Goal: Information Seeking & Learning: Learn about a topic

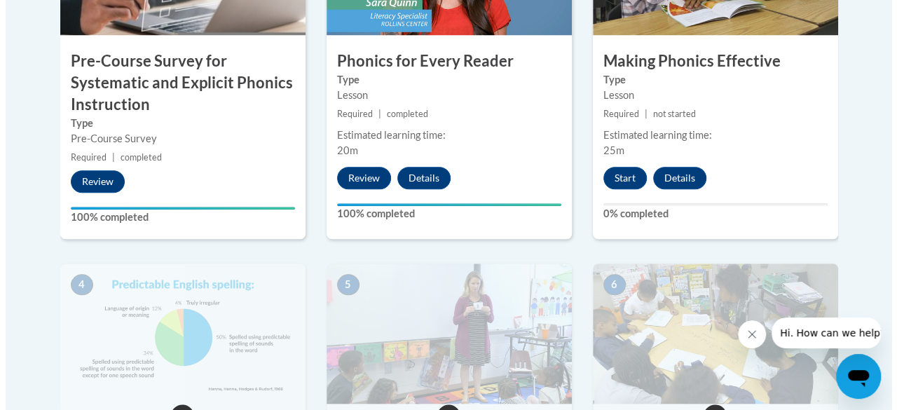
scroll to position [616, 0]
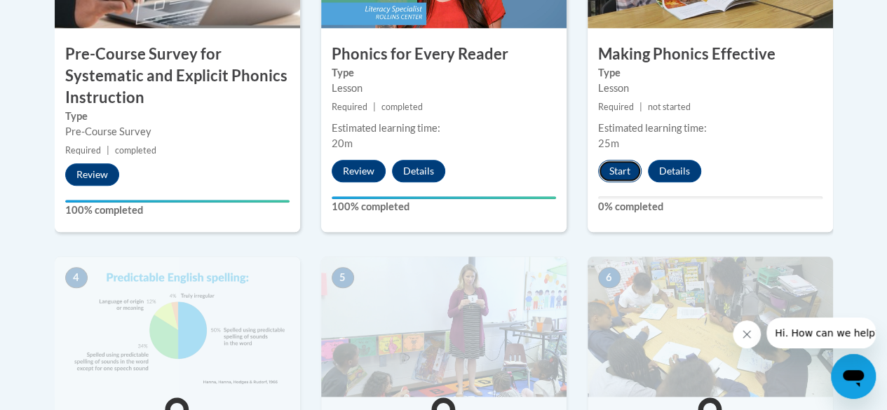
click at [621, 170] on button "Start" at bounding box center [619, 171] width 43 height 22
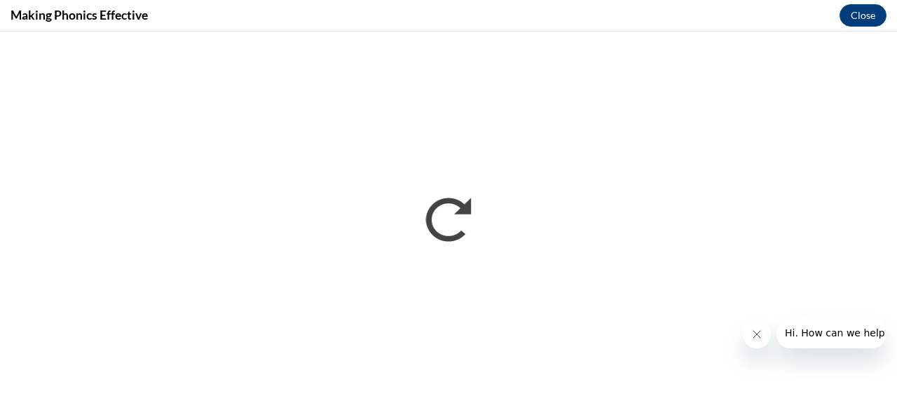
scroll to position [0, 0]
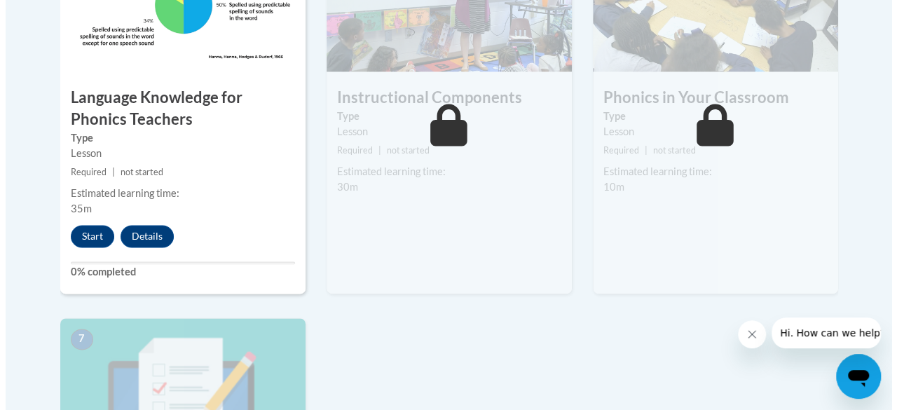
scroll to position [955, 0]
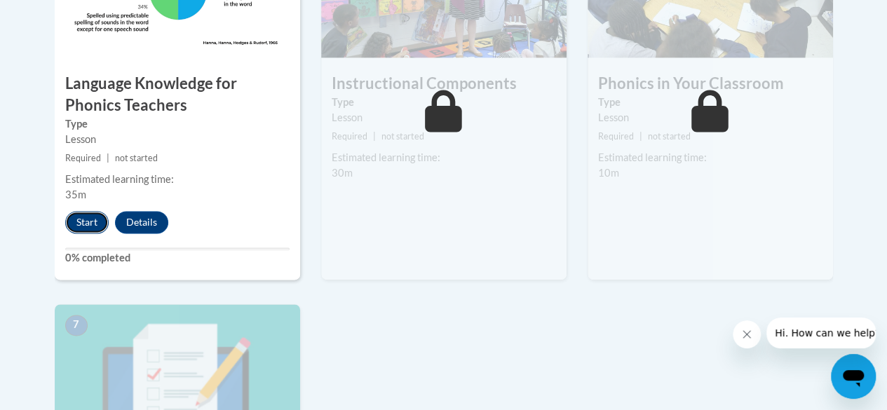
click at [77, 221] on button "Start" at bounding box center [86, 222] width 43 height 22
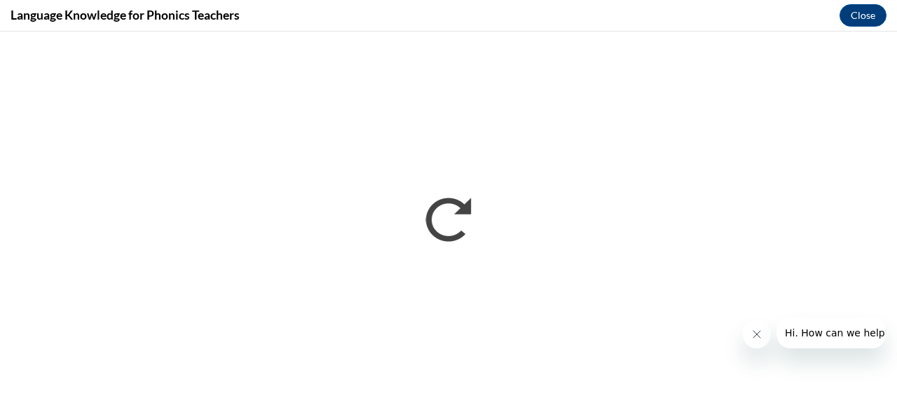
scroll to position [0, 0]
